Goal: Task Accomplishment & Management: Manage account settings

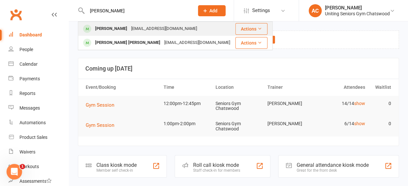
type input "[PERSON_NAME]"
click at [121, 32] on div "[PERSON_NAME]" at bounding box center [111, 28] width 36 height 9
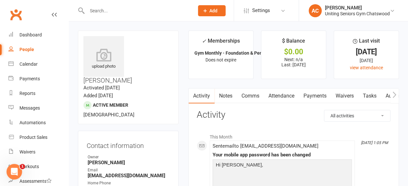
click at [389, 92] on link "Automations" at bounding box center [400, 95] width 39 height 15
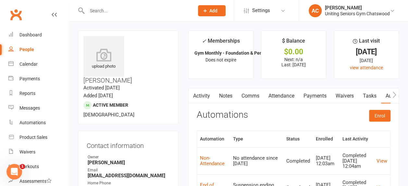
click at [395, 92] on icon "button" at bounding box center [394, 94] width 4 height 7
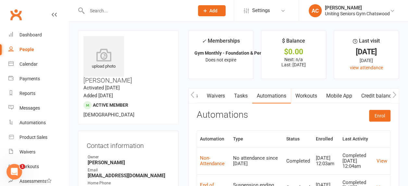
click at [331, 95] on link "Mobile App" at bounding box center [338, 95] width 35 height 15
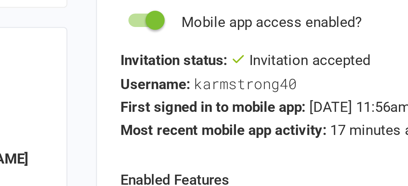
scroll to position [65, 0]
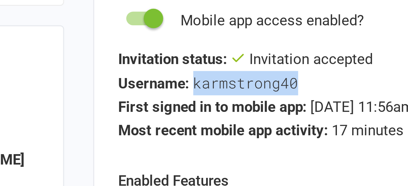
drag, startPoint x: 221, startPoint y: 85, endPoint x: 258, endPoint y: 87, distance: 36.7
click at [258, 87] on div "Username: karmstrong40" at bounding box center [294, 85] width 194 height 8
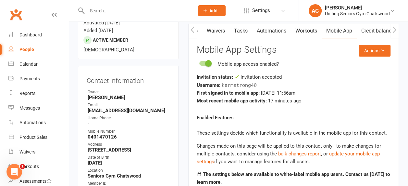
click at [245, 110] on react-component "Actions Mobile App Settings Mobile app access enabled? Invitation status: Invit…" at bounding box center [294, 153] width 194 height 216
click at [34, 60] on link "Calendar" at bounding box center [38, 64] width 60 height 15
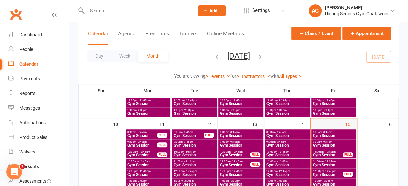
scroll to position [161, 0]
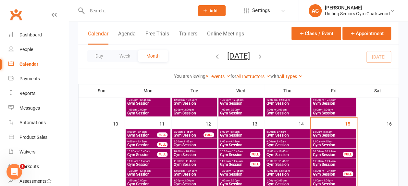
click at [329, 171] on span "- 12:45pm" at bounding box center [330, 170] width 12 height 3
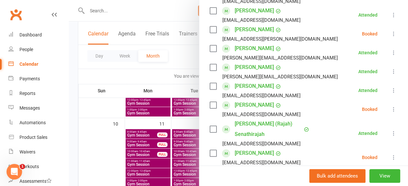
scroll to position [178, 0]
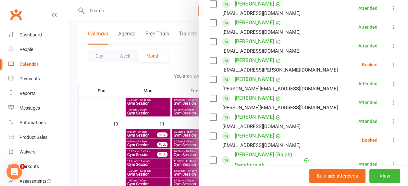
click at [165, 126] on div at bounding box center [238, 93] width 339 height 186
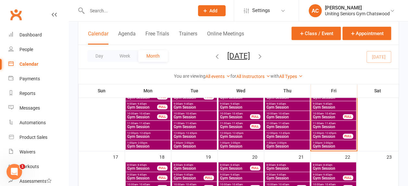
scroll to position [200, 0]
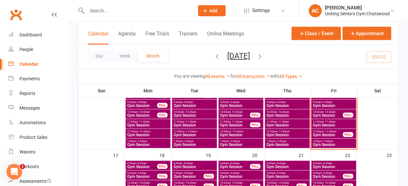
click at [328, 131] on span "- 12:45pm" at bounding box center [330, 131] width 12 height 3
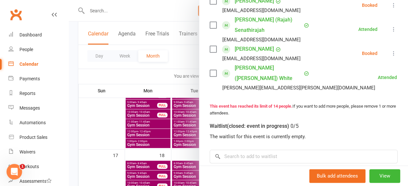
scroll to position [313, 0]
click at [273, 149] on input "search" at bounding box center [304, 156] width 188 height 14
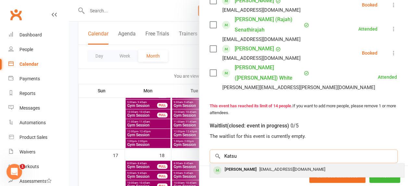
type input "Katsu"
click at [239, 164] on div "[PERSON_NAME]" at bounding box center [240, 168] width 37 height 9
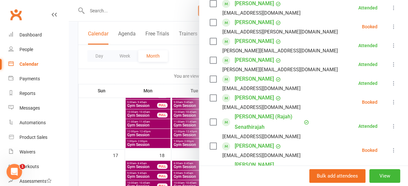
scroll to position [230, 0]
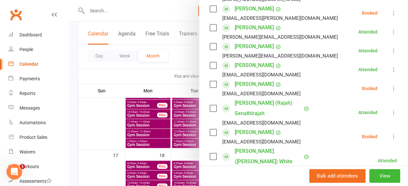
click at [390, 139] on icon at bounding box center [393, 136] width 6 height 6
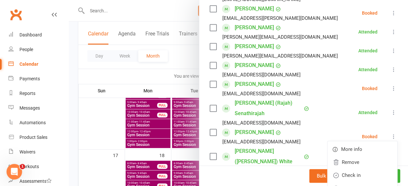
scroll to position [247, 0]
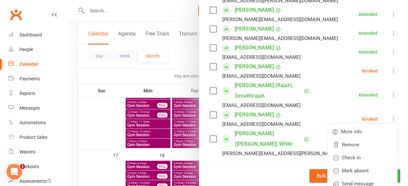
click at [111, 132] on div at bounding box center [238, 93] width 339 height 186
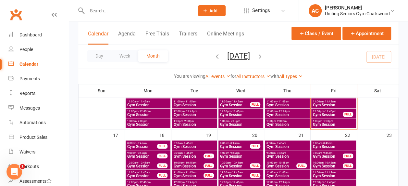
scroll to position [212, 0]
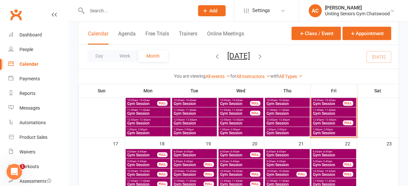
click at [325, 110] on span "- 11:45am" at bounding box center [329, 109] width 12 height 3
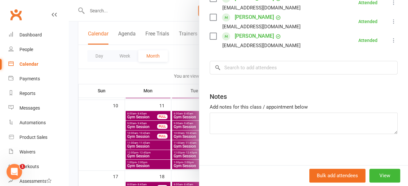
scroll to position [169, 0]
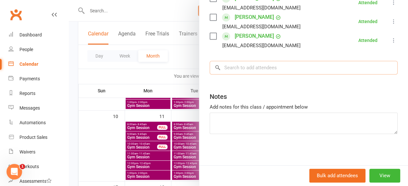
click at [280, 71] on input "search" at bounding box center [304, 68] width 188 height 14
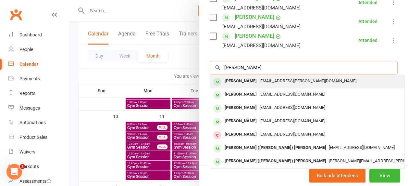
type input "[PERSON_NAME]"
click at [267, 82] on span "[EMAIL_ADDRESS][PERSON_NAME][DOMAIN_NAME]" at bounding box center [307, 80] width 97 height 5
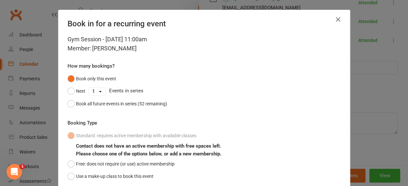
scroll to position [48, 0]
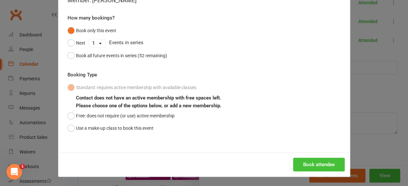
click at [297, 160] on button "Book attendee" at bounding box center [319, 164] width 52 height 14
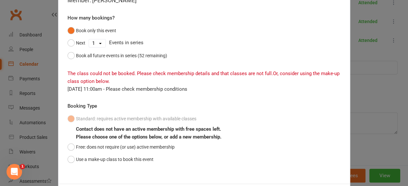
scroll to position [0, 0]
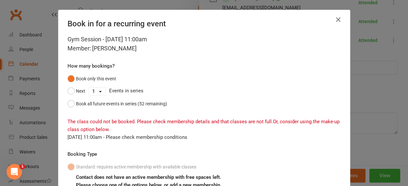
click at [334, 20] on icon "button" at bounding box center [338, 20] width 8 height 8
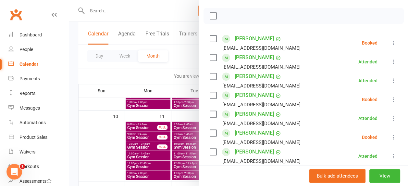
scroll to position [87, 0]
click at [135, 96] on div at bounding box center [238, 93] width 339 height 186
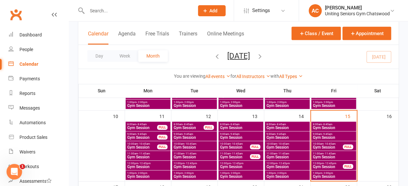
click at [331, 164] on span "Gym Session" at bounding box center [327, 166] width 30 height 4
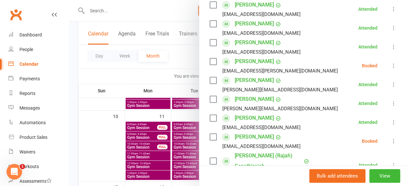
scroll to position [176, 0]
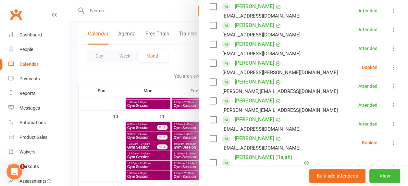
click at [390, 70] on icon at bounding box center [393, 67] width 6 height 6
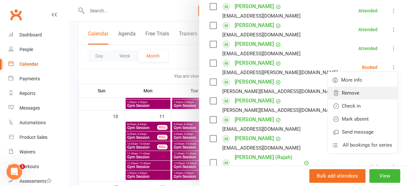
click at [343, 98] on link "Remove" at bounding box center [362, 92] width 70 height 13
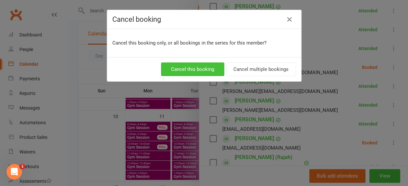
click at [201, 74] on button "Cancel this booking" at bounding box center [192, 69] width 63 height 14
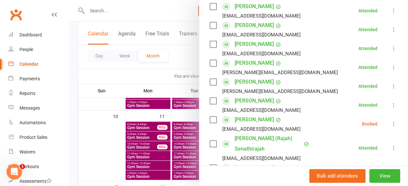
click at [178, 114] on div at bounding box center [238, 93] width 339 height 186
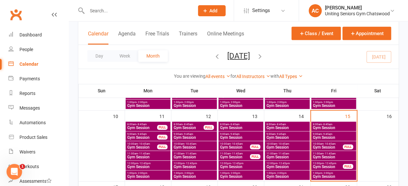
click at [333, 153] on span "- 11:45am" at bounding box center [329, 153] width 12 height 3
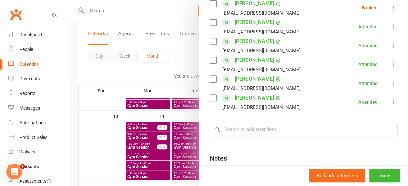
scroll to position [278, 0]
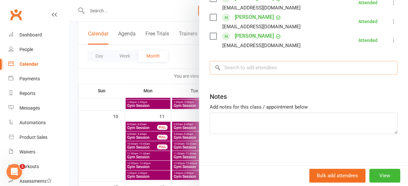
click at [255, 72] on input "search" at bounding box center [304, 68] width 188 height 14
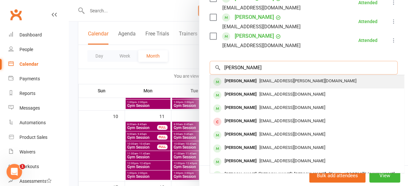
type input "[PERSON_NAME]"
click at [263, 82] on span "[EMAIL_ADDRESS][PERSON_NAME][DOMAIN_NAME]" at bounding box center [307, 80] width 97 height 5
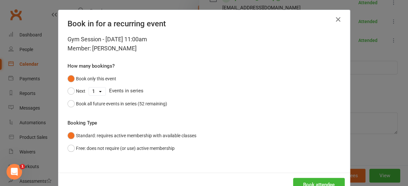
scroll to position [20, 0]
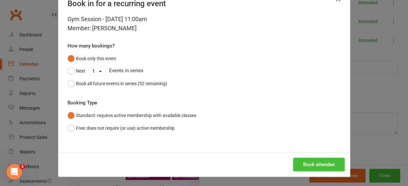
click at [311, 166] on button "Book attendee" at bounding box center [319, 164] width 52 height 14
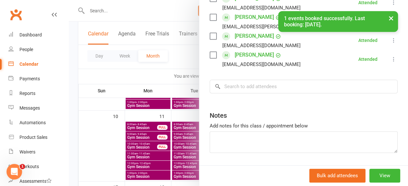
click at [183, 85] on div at bounding box center [238, 93] width 339 height 186
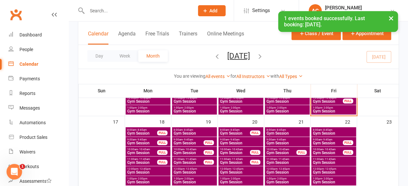
scroll to position [234, 0]
